Goal: Navigation & Orientation: Find specific page/section

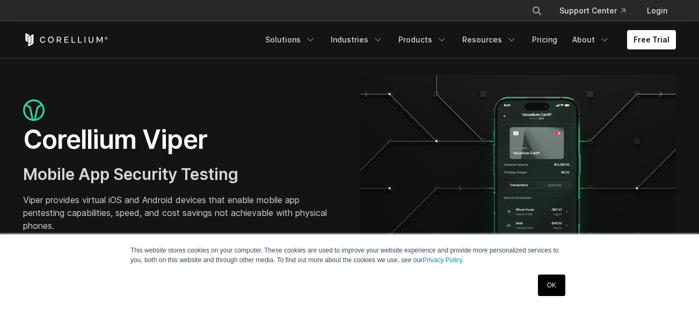
click at [556, 285] on link "OK" at bounding box center [551, 284] width 27 height 21
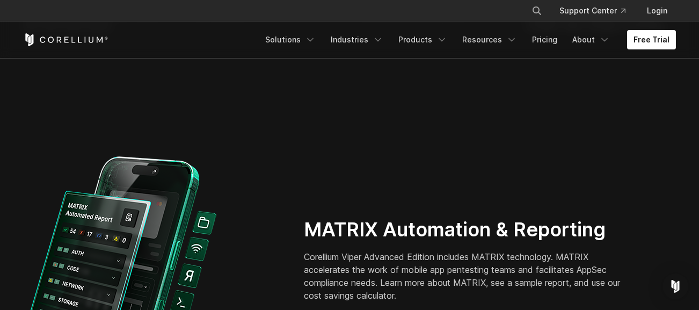
scroll to position [1019, 0]
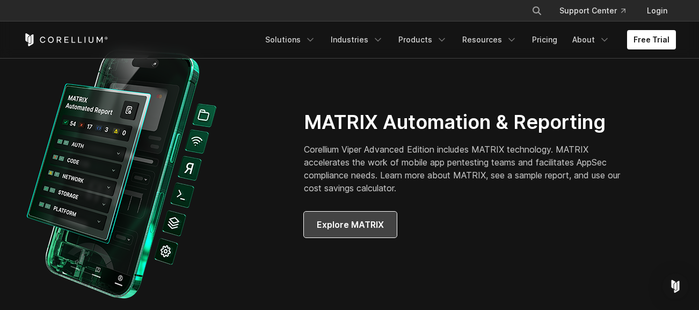
click at [363, 224] on span "Explore MATRIX" at bounding box center [350, 224] width 67 height 13
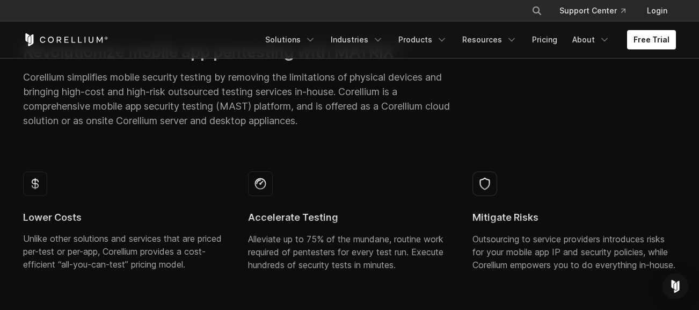
scroll to position [483, 0]
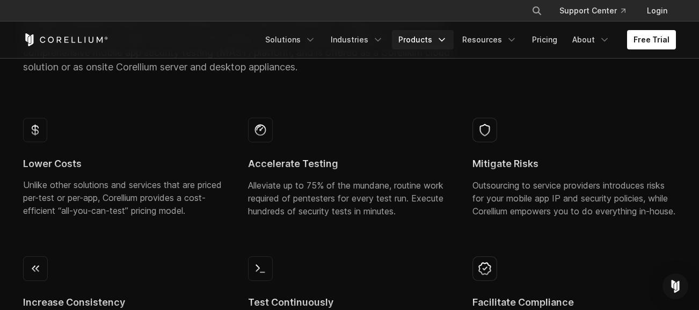
click at [431, 40] on link "Products" at bounding box center [423, 39] width 62 height 19
